Goal: Task Accomplishment & Management: Use online tool/utility

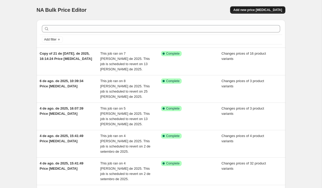
click at [270, 12] on button "Add new price [MEDICAL_DATA]" at bounding box center [257, 9] width 55 height 7
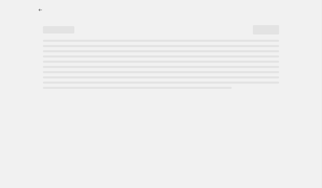
select select "percentage"
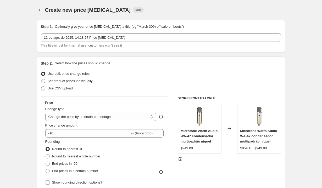
click at [93, 83] on span "Set product prices individually" at bounding box center [70, 81] width 45 height 5
click at [41, 79] on input "Set product prices individually" at bounding box center [41, 79] width 0 height 0
radio input "true"
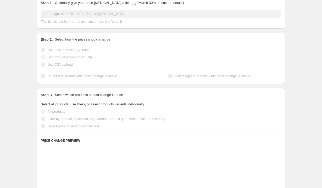
scroll to position [48, 0]
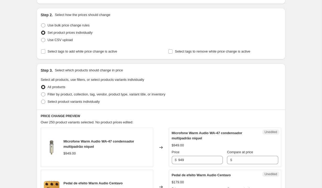
click at [96, 90] on div "All products" at bounding box center [161, 87] width 241 height 7
click at [96, 93] on span "Filter by product, collection, tag, vendor, product type, variant title, or inv…" at bounding box center [107, 95] width 118 height 4
click at [41, 93] on input "Filter by product, collection, tag, vendor, product type, variant title, or inv…" at bounding box center [41, 93] width 0 height 0
radio input "true"
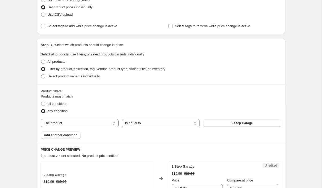
scroll to position [92, 0]
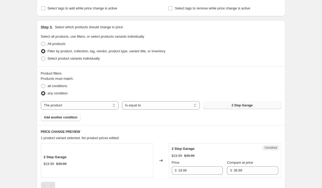
click at [225, 105] on button "2 Step Garage" at bounding box center [242, 105] width 78 height 7
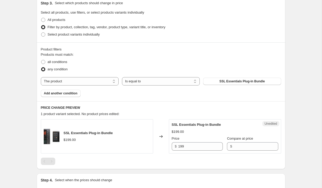
scroll to position [154, 0]
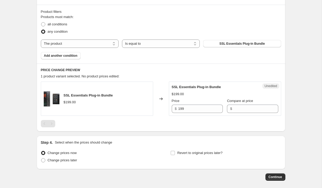
click at [231, 113] on div "Unedited SSL Essentials Plug-in Bundle $199.00 Price $ 199 Compare at price $" at bounding box center [225, 99] width 112 height 34
click at [239, 108] on input "Compare at price" at bounding box center [256, 109] width 45 height 8
type input "199"
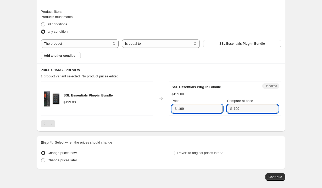
click at [205, 107] on input "199" at bounding box center [200, 109] width 45 height 8
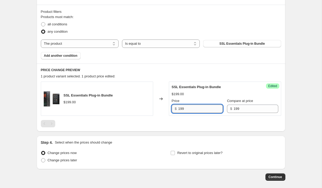
click at [205, 107] on input "199" at bounding box center [200, 109] width 45 height 8
type input "199"
click at [210, 124] on div at bounding box center [161, 123] width 241 height 7
click at [75, 161] on span "Change prices later" at bounding box center [63, 161] width 30 height 4
click at [41, 159] on input "Change prices later" at bounding box center [41, 159] width 0 height 0
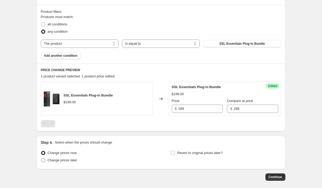
radio input "true"
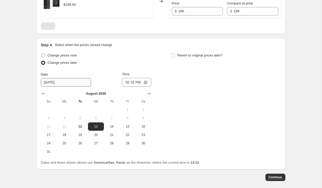
scroll to position [259, 0]
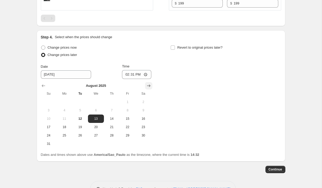
click at [151, 86] on button "Show next month, September 2025" at bounding box center [148, 85] width 7 height 7
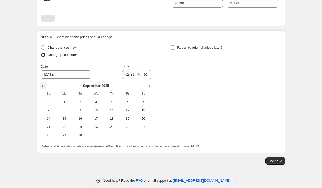
click at [46, 86] on button "Show previous month, August 2025" at bounding box center [43, 85] width 7 height 7
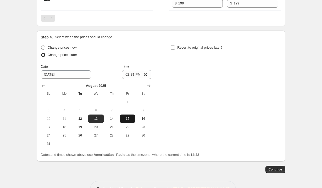
click at [124, 115] on button "15" at bounding box center [128, 119] width 16 height 8
type input "[DATE]"
click at [143, 76] on input "14:31" at bounding box center [136, 74] width 29 height 9
type input "08:31"
click at [190, 102] on div "Change prices now Change prices later Date [DATE] Time 08:[DATE] Mo Tu We Th Fr…" at bounding box center [161, 96] width 241 height 104
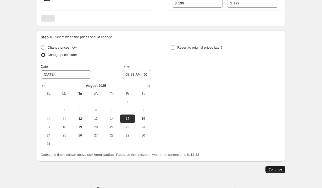
click at [270, 171] on span "Continue" at bounding box center [276, 170] width 14 height 4
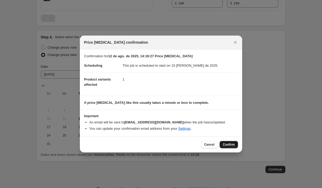
click at [228, 144] on span "Confirm" at bounding box center [229, 145] width 12 height 4
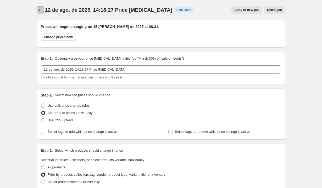
click at [40, 9] on icon "Price change jobs" at bounding box center [40, 9] width 5 height 5
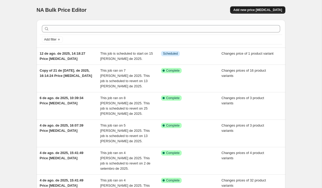
click at [264, 7] on button "Add new price [MEDICAL_DATA]" at bounding box center [257, 9] width 55 height 7
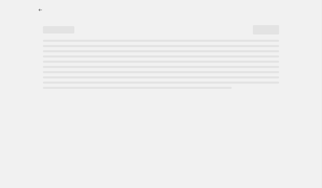
select select "percentage"
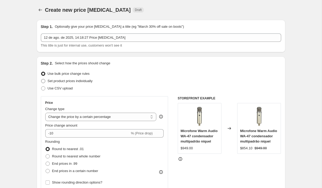
click at [87, 80] on span "Set product prices individually" at bounding box center [70, 81] width 45 height 4
click at [41, 79] on input "Set product prices individually" at bounding box center [41, 79] width 0 height 0
radio input "true"
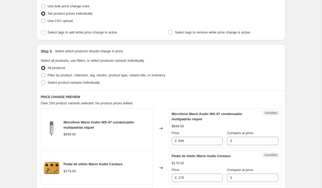
scroll to position [74, 0]
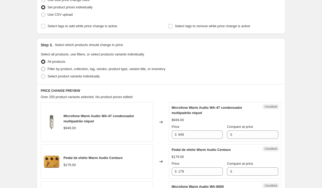
click at [89, 70] on span "Filter by product, collection, tag, vendor, product type, variant title, or inv…" at bounding box center [107, 69] width 118 height 4
click at [41, 67] on input "Filter by product, collection, tag, vendor, product type, variant title, or inv…" at bounding box center [41, 67] width 0 height 0
radio input "true"
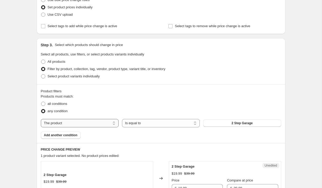
click at [96, 122] on select "The product The product's collection The product's tag The product's vendor The…" at bounding box center [80, 123] width 78 height 8
select select "vendor"
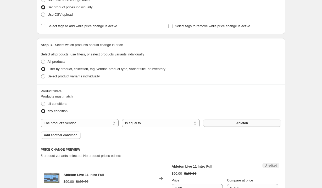
click at [252, 124] on button "Ableton" at bounding box center [242, 123] width 78 height 7
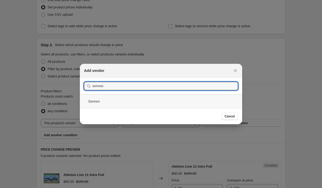
type input "sonnox"
click at [159, 99] on div "Sonnox" at bounding box center [161, 102] width 163 height 14
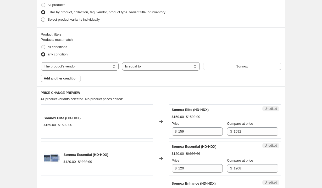
scroll to position [144, 0]
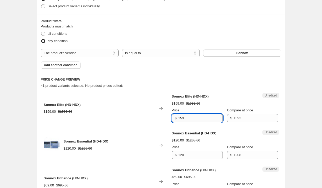
click at [192, 121] on input "159" at bounding box center [200, 118] width 45 height 8
type input "1592"
click at [234, 120] on input "1592" at bounding box center [256, 118] width 45 height 8
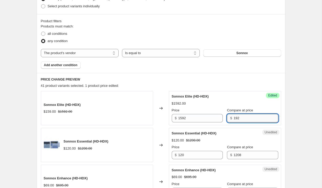
type input "92"
click at [234, 120] on input "92" at bounding box center [256, 118] width 45 height 8
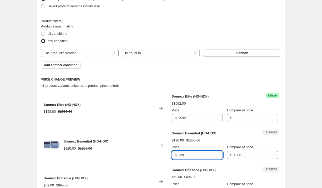
click at [202, 156] on input "120" at bounding box center [200, 155] width 45 height 8
type input "1208"
click at [240, 158] on input "1208" at bounding box center [256, 155] width 45 height 8
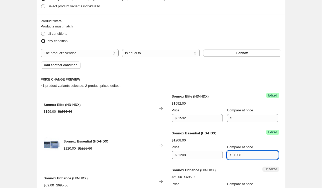
click at [240, 158] on input "1208" at bounding box center [256, 155] width 45 height 8
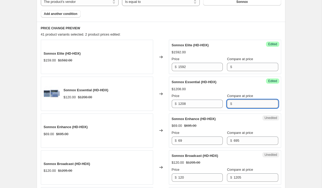
scroll to position [197, 0]
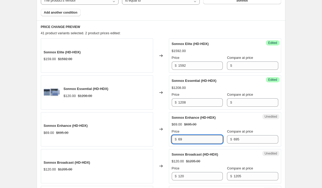
click at [189, 142] on input "69" at bounding box center [200, 140] width 45 height 8
type input "695"
click at [228, 141] on div "$ 695" at bounding box center [252, 140] width 51 height 8
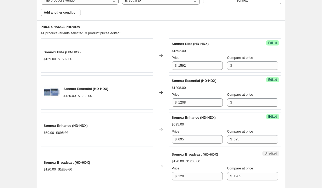
click at [228, 141] on div "$ 695" at bounding box center [252, 140] width 51 height 8
type input "6"
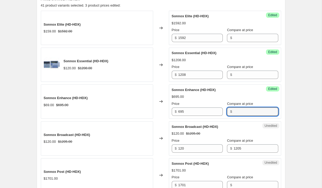
scroll to position [238, 0]
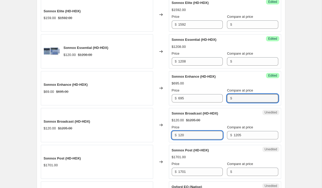
click at [203, 138] on input "120" at bounding box center [200, 135] width 45 height 8
type input "1205"
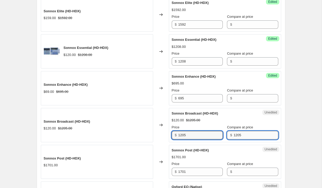
click at [247, 132] on input "1205" at bounding box center [256, 135] width 45 height 8
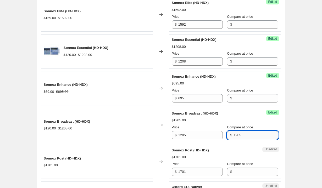
click at [247, 132] on input "1205" at bounding box center [256, 135] width 45 height 8
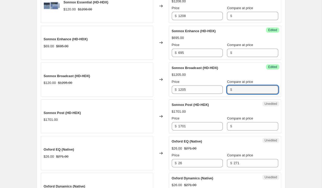
scroll to position [293, 0]
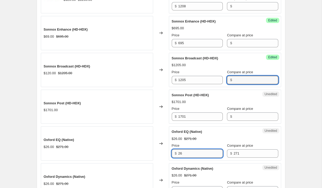
click at [194, 157] on input "26" at bounding box center [200, 154] width 45 height 8
type input "271"
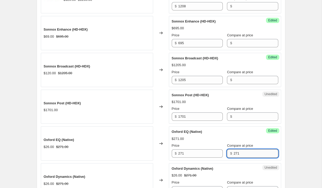
click at [236, 151] on input "271" at bounding box center [256, 154] width 45 height 8
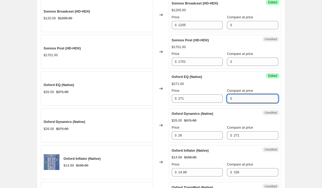
scroll to position [373, 0]
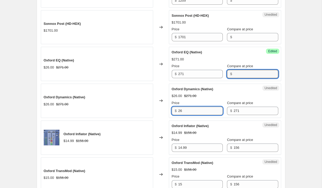
click at [195, 112] on input "26" at bounding box center [200, 111] width 45 height 8
type input "271"
click at [227, 111] on div "$ 271" at bounding box center [252, 111] width 51 height 8
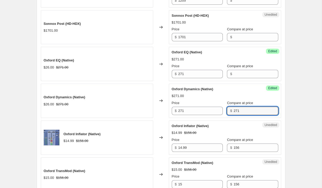
click at [227, 111] on div "$ 271" at bounding box center [252, 111] width 51 height 8
type input "2"
click at [189, 150] on input "14.99" at bounding box center [200, 148] width 45 height 8
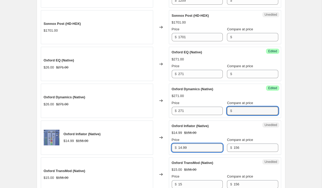
click at [189, 150] on input "14.99" at bounding box center [200, 148] width 45 height 8
type input "156"
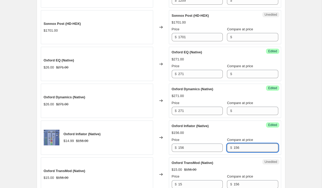
click at [236, 149] on input "156" at bounding box center [256, 148] width 45 height 8
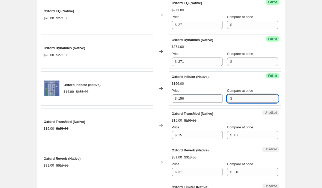
scroll to position [452, 0]
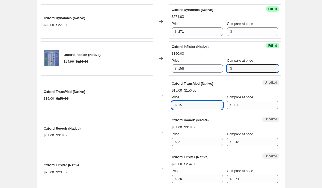
click at [191, 107] on input "15" at bounding box center [200, 105] width 45 height 8
type input "156"
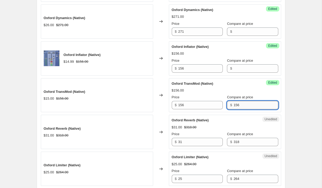
click at [234, 102] on input "156" at bounding box center [256, 105] width 45 height 8
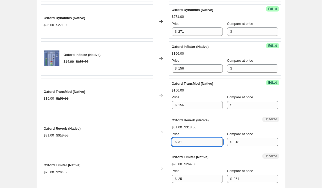
click at [196, 145] on input "31" at bounding box center [200, 142] width 45 height 8
type input "318"
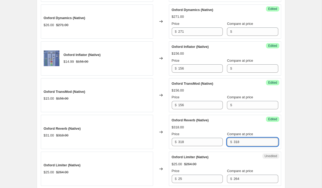
click at [234, 142] on input "318" at bounding box center [256, 142] width 45 height 8
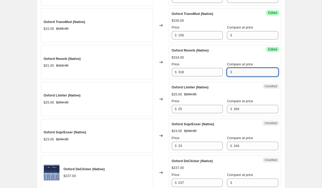
scroll to position [527, 0]
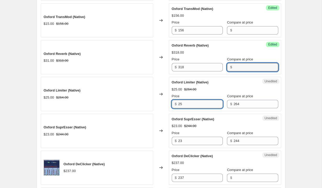
click at [188, 104] on input "25" at bounding box center [200, 104] width 45 height 8
type input "264"
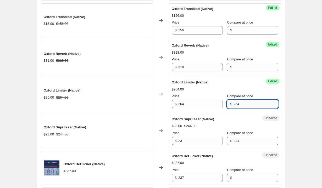
click at [234, 103] on input "264" at bounding box center [256, 104] width 45 height 8
click at [205, 138] on input "23" at bounding box center [200, 141] width 45 height 8
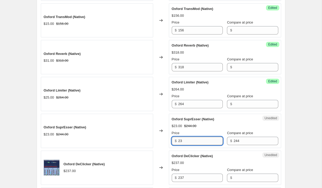
click at [205, 138] on input "23" at bounding box center [200, 141] width 45 height 8
type input "244"
click at [243, 137] on div "Compare at price $ 244" at bounding box center [252, 138] width 51 height 15
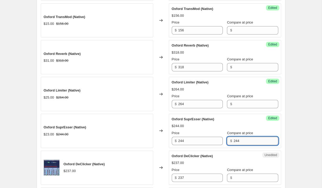
click at [242, 139] on input "244" at bounding box center [256, 141] width 45 height 8
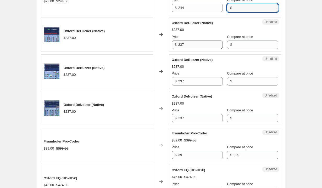
scroll to position [663, 0]
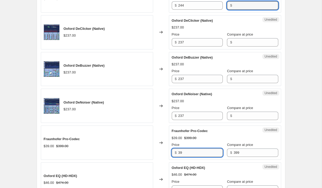
click at [197, 152] on input "39" at bounding box center [200, 153] width 45 height 8
type input "399"
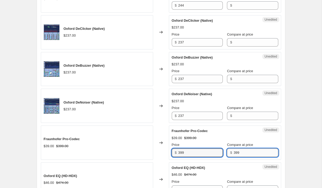
click at [241, 151] on input "399" at bounding box center [256, 153] width 45 height 8
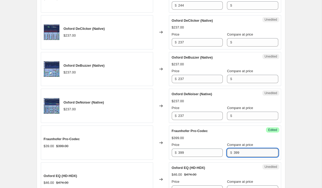
click at [241, 151] on input "399" at bounding box center [256, 153] width 45 height 8
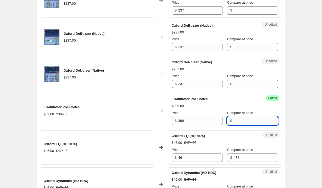
scroll to position [703, 0]
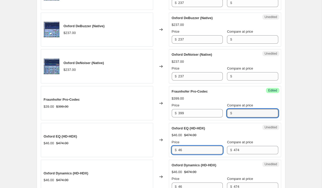
click at [202, 151] on input "46" at bounding box center [200, 150] width 45 height 8
type input "474"
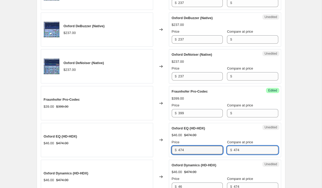
click at [252, 148] on input "474" at bounding box center [256, 150] width 45 height 8
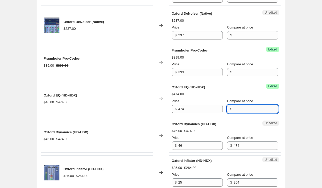
scroll to position [758, 0]
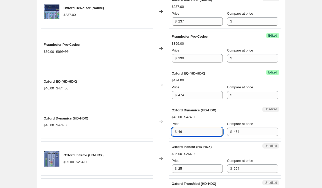
click at [198, 128] on input "46" at bounding box center [200, 132] width 45 height 8
type input "7"
type input "474"
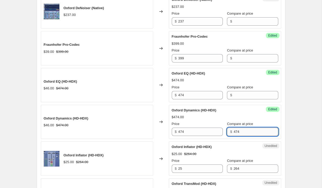
click at [234, 129] on input "474" at bounding box center [256, 132] width 45 height 8
click at [195, 172] on input "25" at bounding box center [200, 169] width 45 height 8
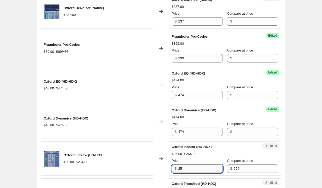
click at [195, 172] on input "25" at bounding box center [200, 169] width 45 height 8
type input "264"
click at [234, 166] on input "264" at bounding box center [256, 169] width 45 height 8
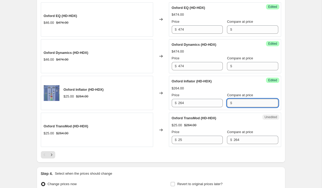
scroll to position [839, 0]
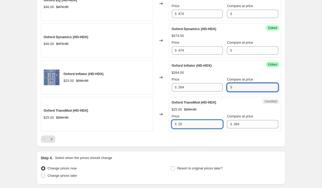
click at [191, 122] on input "25" at bounding box center [200, 124] width 45 height 8
type input "264"
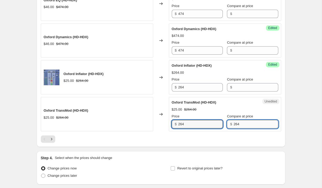
click at [234, 127] on input "264" at bounding box center [256, 124] width 45 height 8
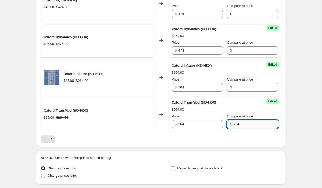
click at [234, 127] on input "264" at bounding box center [256, 124] width 45 height 8
click at [54, 142] on icon "Next" at bounding box center [51, 139] width 5 height 5
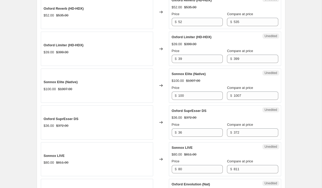
scroll to position [145, 0]
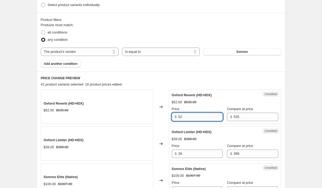
click at [195, 113] on input "52" at bounding box center [200, 117] width 45 height 8
type input "535"
click at [234, 116] on input "535" at bounding box center [256, 117] width 45 height 8
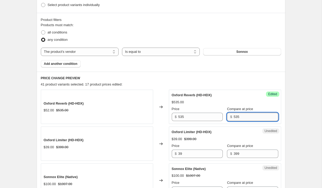
click at [234, 116] on input "535" at bounding box center [256, 117] width 45 height 8
click at [189, 159] on div "Unedited Oxford Limiter (HD-HDX) $39.00 $399.00 Price $ 39 Compare at price $ 3…" at bounding box center [225, 144] width 112 height 34
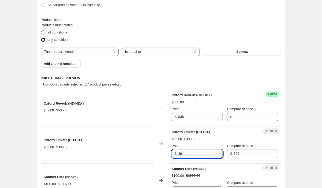
click at [191, 156] on input "39" at bounding box center [200, 154] width 45 height 8
click at [215, 155] on input "399" at bounding box center [200, 154] width 45 height 8
type input "399"
click at [234, 155] on input "399" at bounding box center [256, 154] width 45 height 8
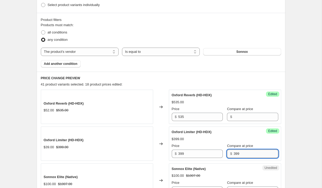
click at [234, 155] on input "399" at bounding box center [256, 154] width 45 height 8
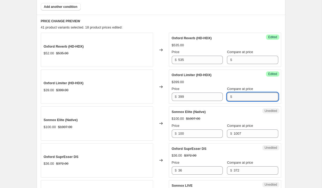
scroll to position [271, 0]
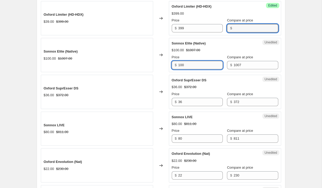
click at [190, 65] on input "100" at bounding box center [200, 65] width 45 height 8
type input "1007"
click at [230, 63] on span "$" at bounding box center [231, 65] width 2 height 4
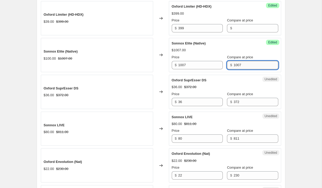
click at [234, 64] on input "1007" at bounding box center [256, 65] width 45 height 8
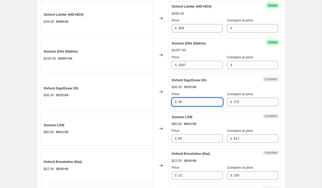
click at [196, 101] on input "36" at bounding box center [200, 102] width 45 height 8
type input "372"
click at [238, 108] on div "Unedited Oxford SuprEsser DS $36.00 $372.00 Price $ 372 Compare at price $ 372" at bounding box center [225, 92] width 112 height 34
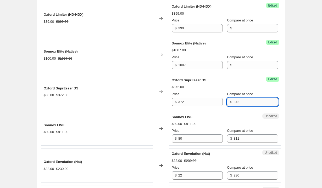
click at [238, 105] on input "372" at bounding box center [256, 102] width 45 height 8
click at [190, 138] on input "80" at bounding box center [200, 139] width 45 height 8
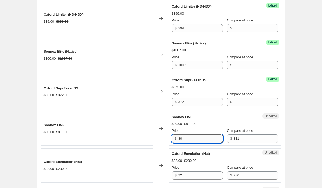
click at [190, 138] on input "80" at bounding box center [200, 139] width 45 height 8
type input "811"
click at [235, 145] on div "Unedited Sonnox LIVE $80.00 $811.00 Price $ 811 Compare at price $ 811" at bounding box center [225, 129] width 112 height 34
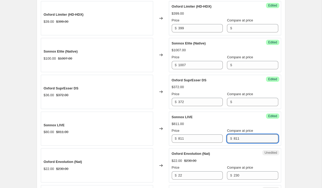
click at [237, 142] on input "811" at bounding box center [256, 139] width 45 height 8
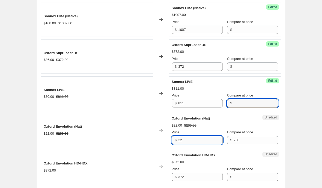
click at [194, 137] on input "22" at bounding box center [200, 140] width 45 height 8
type input "230"
click at [227, 136] on div "Compare at price $ 230" at bounding box center [252, 137] width 51 height 15
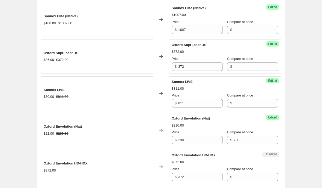
click at [227, 136] on div "Compare at price $ 230" at bounding box center [252, 137] width 51 height 15
click at [228, 137] on div "$ 230" at bounding box center [252, 140] width 51 height 8
type input "2"
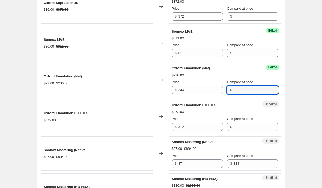
scroll to position [358, 0]
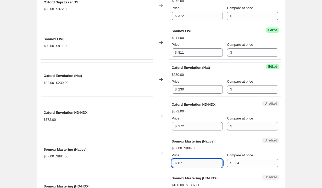
click at [190, 161] on input "87" at bounding box center [200, 163] width 45 height 8
type input "884"
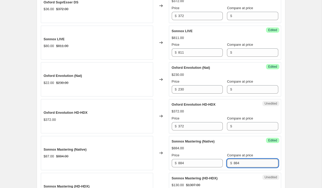
click at [250, 164] on input "884" at bounding box center [256, 163] width 45 height 8
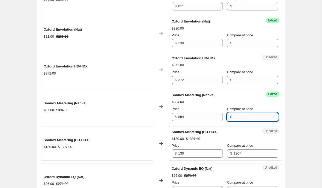
scroll to position [413, 0]
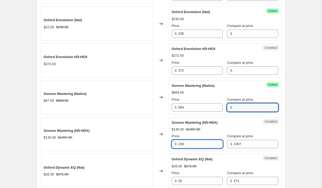
click at [196, 144] on input "130" at bounding box center [200, 144] width 45 height 8
type input "1307"
click at [237, 139] on div "Compare at price $ 1307" at bounding box center [252, 141] width 51 height 15
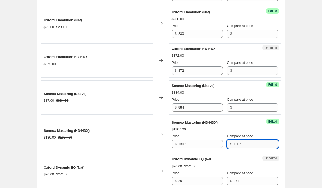
click at [237, 144] on input "1307" at bounding box center [256, 144] width 45 height 8
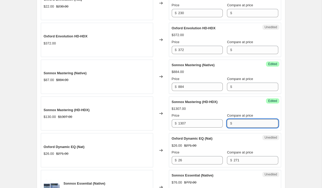
scroll to position [454, 0]
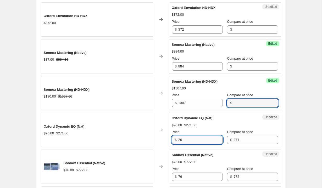
click at [192, 140] on input "26" at bounding box center [200, 140] width 45 height 8
type input "271"
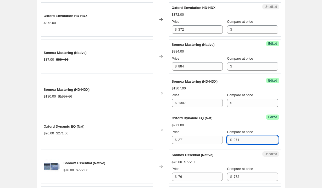
click at [239, 144] on input "271" at bounding box center [256, 140] width 45 height 8
click at [185, 175] on input "76" at bounding box center [200, 177] width 45 height 8
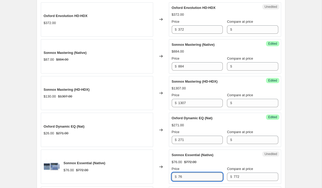
click at [185, 175] on input "76" at bounding box center [200, 177] width 45 height 8
type input "772"
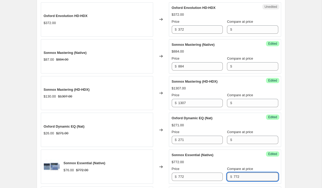
click at [250, 177] on input "772" at bounding box center [256, 177] width 45 height 8
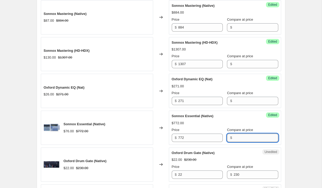
scroll to position [511, 0]
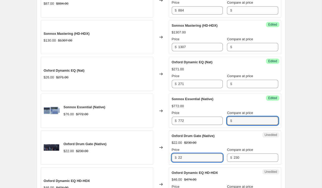
click at [199, 159] on input "22" at bounding box center [200, 158] width 45 height 8
type input "230"
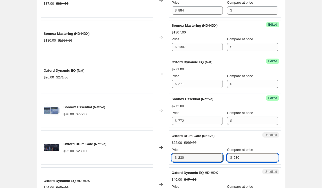
click at [235, 160] on input "230" at bounding box center [256, 158] width 45 height 8
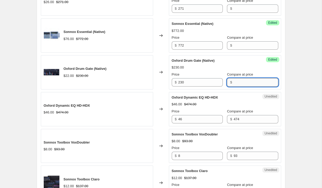
scroll to position [608, 0]
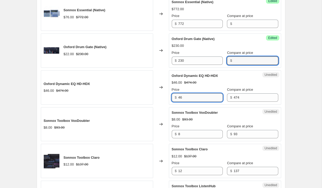
click at [195, 99] on input "46" at bounding box center [200, 98] width 45 height 8
type input "474"
click at [242, 102] on div "Unedited Oxford Dynamic EQ HD-HDX $46.00 $474.00 Price $ 474 Compare at price $…" at bounding box center [225, 88] width 112 height 34
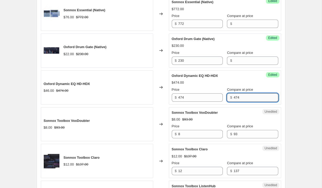
click at [242, 101] on input "474" at bounding box center [256, 98] width 45 height 8
click at [198, 135] on input "8" at bounding box center [200, 134] width 45 height 8
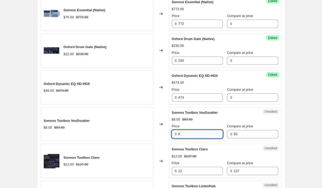
click at [198, 135] on input "8" at bounding box center [200, 134] width 45 height 8
type input "93"
click at [234, 132] on input "93" at bounding box center [256, 134] width 45 height 8
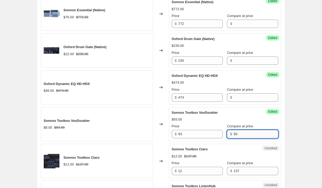
click at [234, 132] on input "93" at bounding box center [256, 134] width 45 height 8
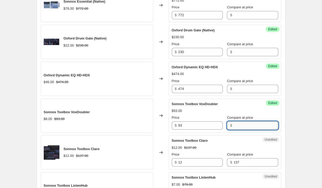
scroll to position [638, 0]
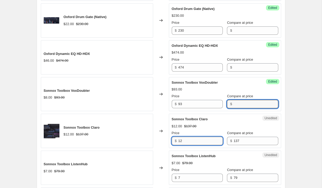
click at [186, 141] on input "12" at bounding box center [200, 141] width 45 height 8
type input "137"
click at [230, 139] on span "$" at bounding box center [231, 141] width 2 height 4
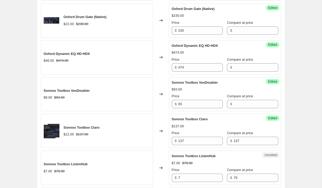
click at [230, 139] on span "$" at bounding box center [231, 141] width 2 height 4
click at [241, 141] on input "137" at bounding box center [256, 141] width 45 height 8
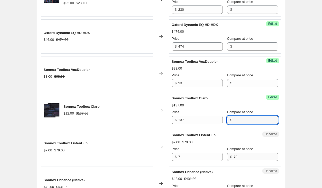
scroll to position [676, 0]
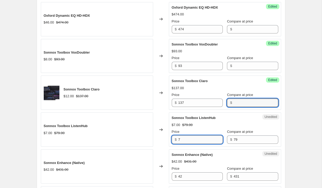
click at [201, 144] on input "7" at bounding box center [200, 140] width 45 height 8
type input "79"
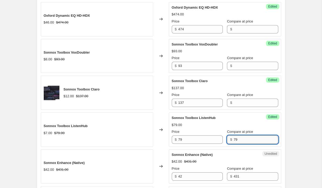
click at [243, 137] on input "79" at bounding box center [256, 140] width 45 height 8
click at [197, 177] on input "42" at bounding box center [200, 177] width 45 height 8
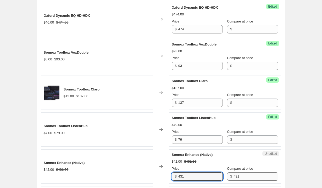
type input "431"
click at [234, 178] on input "431" at bounding box center [256, 177] width 45 height 8
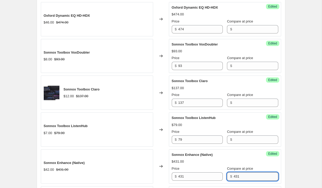
click at [234, 178] on input "431" at bounding box center [256, 177] width 45 height 8
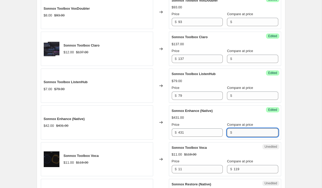
scroll to position [733, 0]
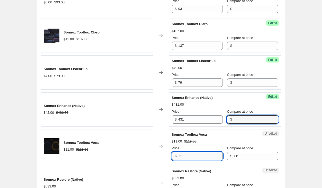
click at [194, 157] on input "11" at bounding box center [200, 156] width 45 height 8
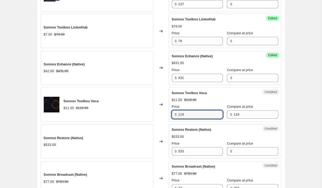
scroll to position [790, 0]
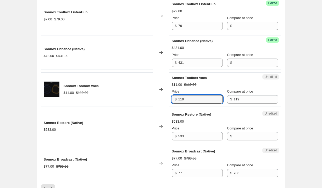
type input "119"
click at [235, 93] on span "Compare at price" at bounding box center [240, 92] width 26 height 4
click at [235, 95] on input "119" at bounding box center [256, 99] width 45 height 8
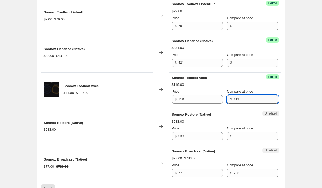
click at [235, 99] on input "119" at bounding box center [256, 99] width 45 height 8
click at [202, 139] on input "533" at bounding box center [200, 136] width 45 height 8
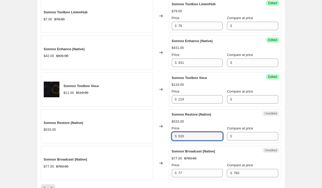
scroll to position [817, 0]
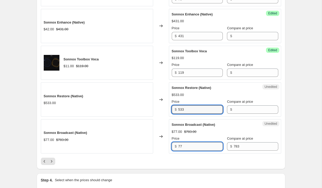
click at [192, 147] on input "77" at bounding box center [200, 147] width 45 height 8
type input "783"
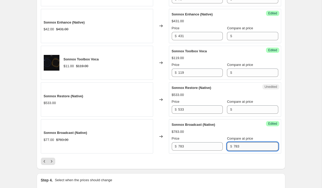
click at [234, 150] on input "783" at bounding box center [256, 147] width 45 height 8
click at [52, 159] on icon "Next" at bounding box center [51, 161] width 5 height 5
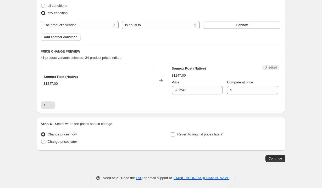
scroll to position [178, 0]
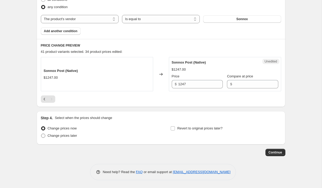
click at [66, 135] on span "Change prices later" at bounding box center [63, 136] width 30 height 4
click at [41, 134] on input "Change prices later" at bounding box center [41, 134] width 0 height 0
radio input "true"
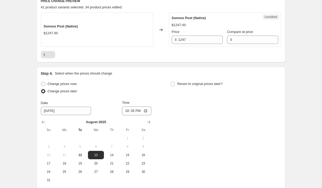
scroll to position [256, 0]
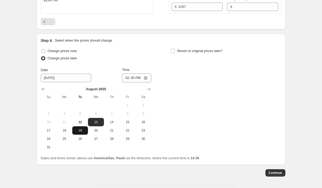
click at [79, 132] on span "19" at bounding box center [80, 131] width 12 height 4
type input "[DATE]"
click at [138, 74] on input "14:35" at bounding box center [136, 78] width 29 height 9
click at [148, 79] on input "14:35" at bounding box center [136, 78] width 29 height 9
type input "21:38"
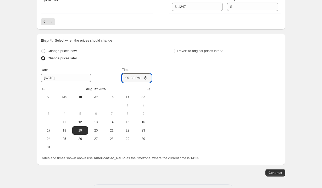
click at [181, 102] on div "Change prices now Change prices later Date [DATE] Time 21:38 [DATE] Su Mo Tu We…" at bounding box center [161, 99] width 241 height 104
click at [268, 170] on button "Continue" at bounding box center [276, 173] width 20 height 7
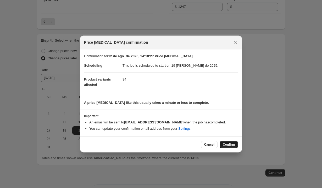
click at [226, 145] on span "Confirm" at bounding box center [229, 145] width 12 height 4
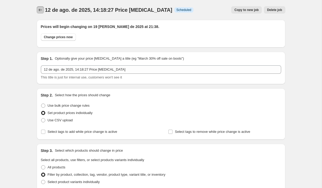
click at [39, 13] on button "Price change jobs" at bounding box center [40, 9] width 7 height 7
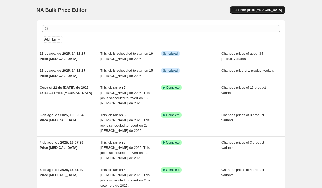
click at [269, 13] on button "Add new price [MEDICAL_DATA]" at bounding box center [257, 9] width 55 height 7
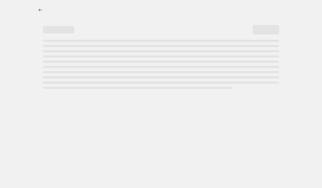
select select "percentage"
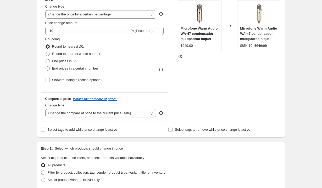
scroll to position [42, 0]
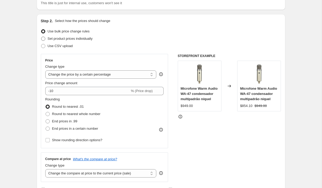
click at [85, 40] on span "Set product prices individually" at bounding box center [70, 39] width 45 height 4
click at [41, 37] on input "Set product prices individually" at bounding box center [41, 37] width 0 height 0
radio input "true"
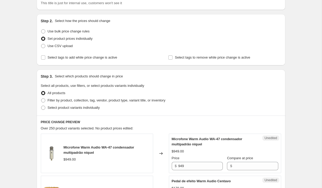
click at [107, 106] on div "Select product variants individually" at bounding box center [161, 107] width 241 height 7
click at [110, 104] on div "Select product variants individually" at bounding box center [161, 107] width 241 height 7
click at [115, 96] on div "All products" at bounding box center [161, 93] width 241 height 7
click at [116, 99] on span "Filter by product, collection, tag, vendor, product type, variant title, or inv…" at bounding box center [107, 101] width 118 height 4
click at [41, 99] on input "Filter by product, collection, tag, vendor, product type, variant title, or inv…" at bounding box center [41, 99] width 0 height 0
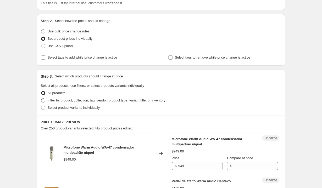
radio input "true"
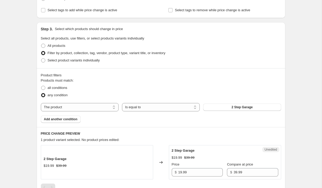
scroll to position [121, 0]
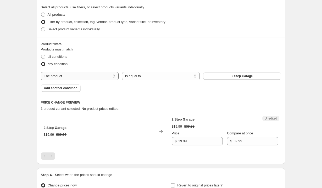
click at [96, 78] on select "The product The product's collection The product's tag The product's vendor The…" at bounding box center [80, 76] width 78 height 8
select select "vendor"
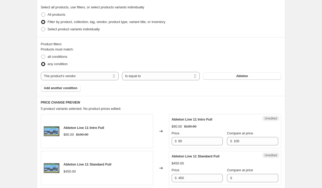
click at [241, 77] on span "Ableton" at bounding box center [242, 76] width 12 height 4
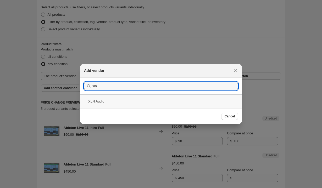
type input "xln"
click at [183, 99] on div "XLN Audio" at bounding box center [161, 102] width 163 height 14
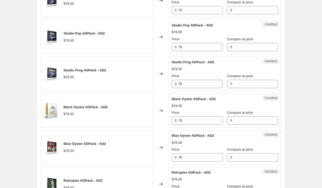
scroll to position [409, 0]
